Goal: Task Accomplishment & Management: Manage account settings

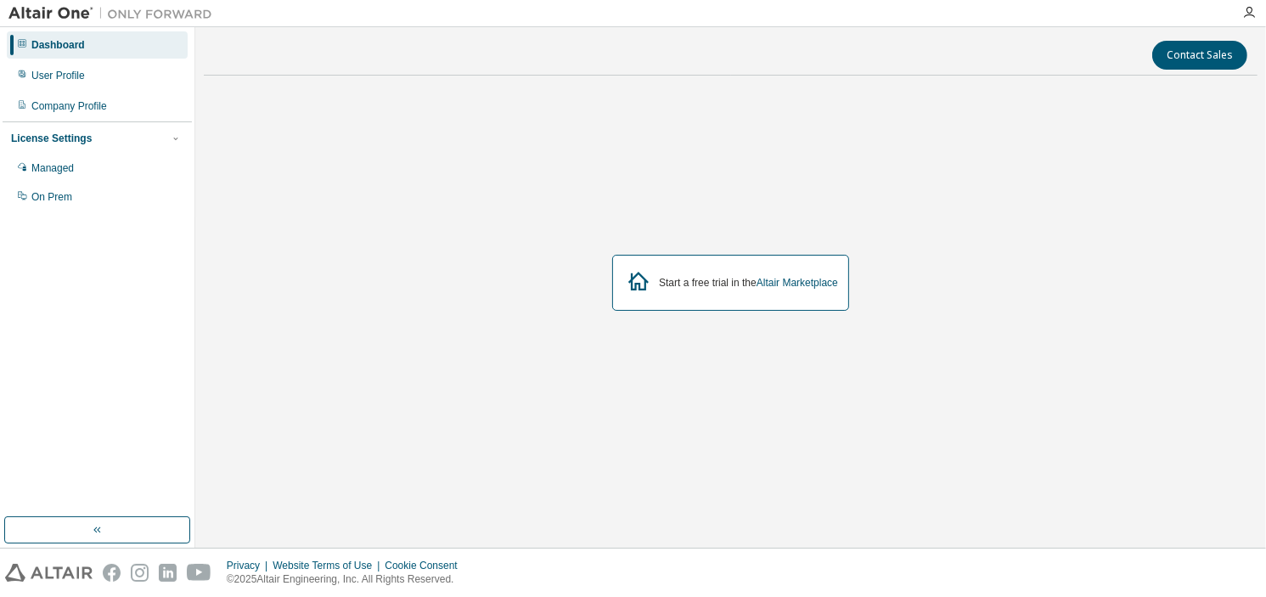
click at [159, 435] on div "Dashboard User Profile Company Profile License Settings Managed On Prem" at bounding box center [97, 272] width 189 height 485
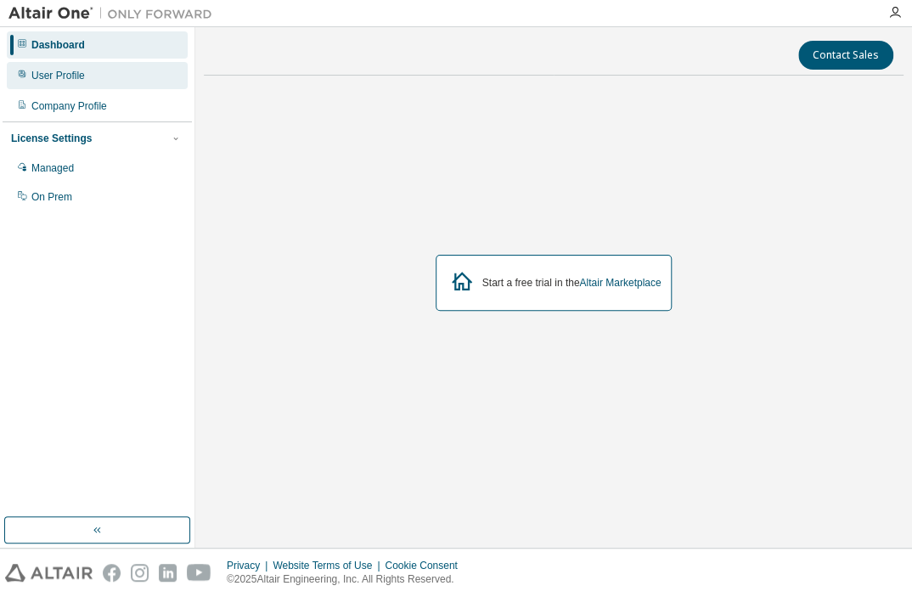
click at [37, 73] on div "User Profile" at bounding box center [57, 76] width 53 height 14
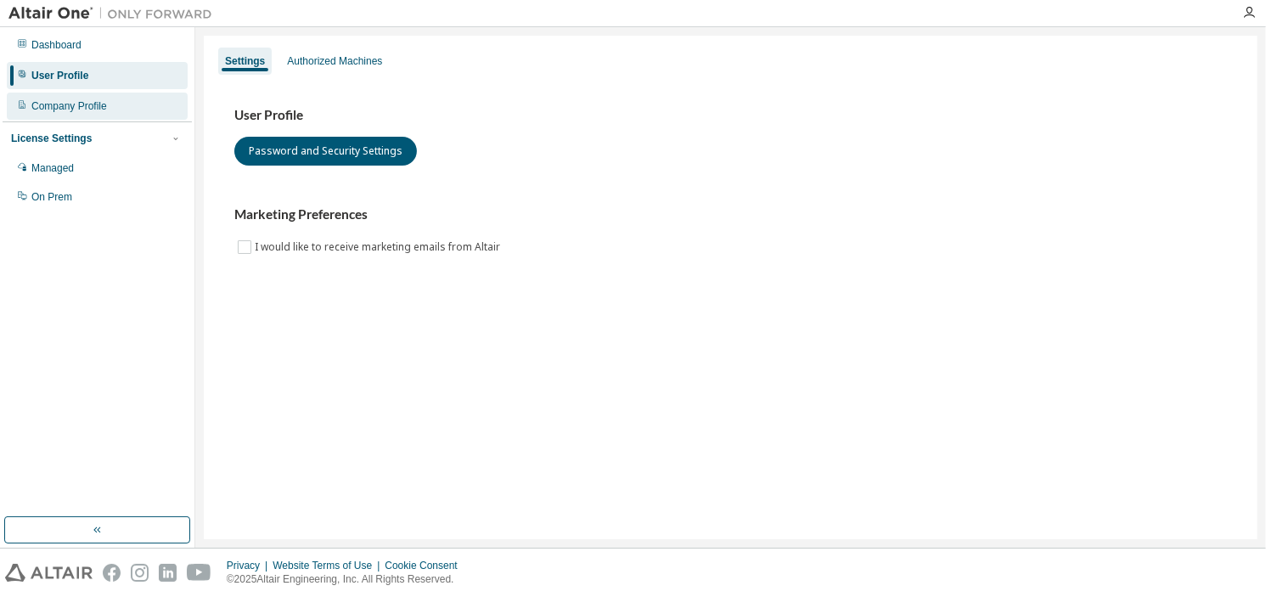
click at [73, 95] on div "Company Profile" at bounding box center [97, 106] width 181 height 27
